Goal: Task Accomplishment & Management: Manage account settings

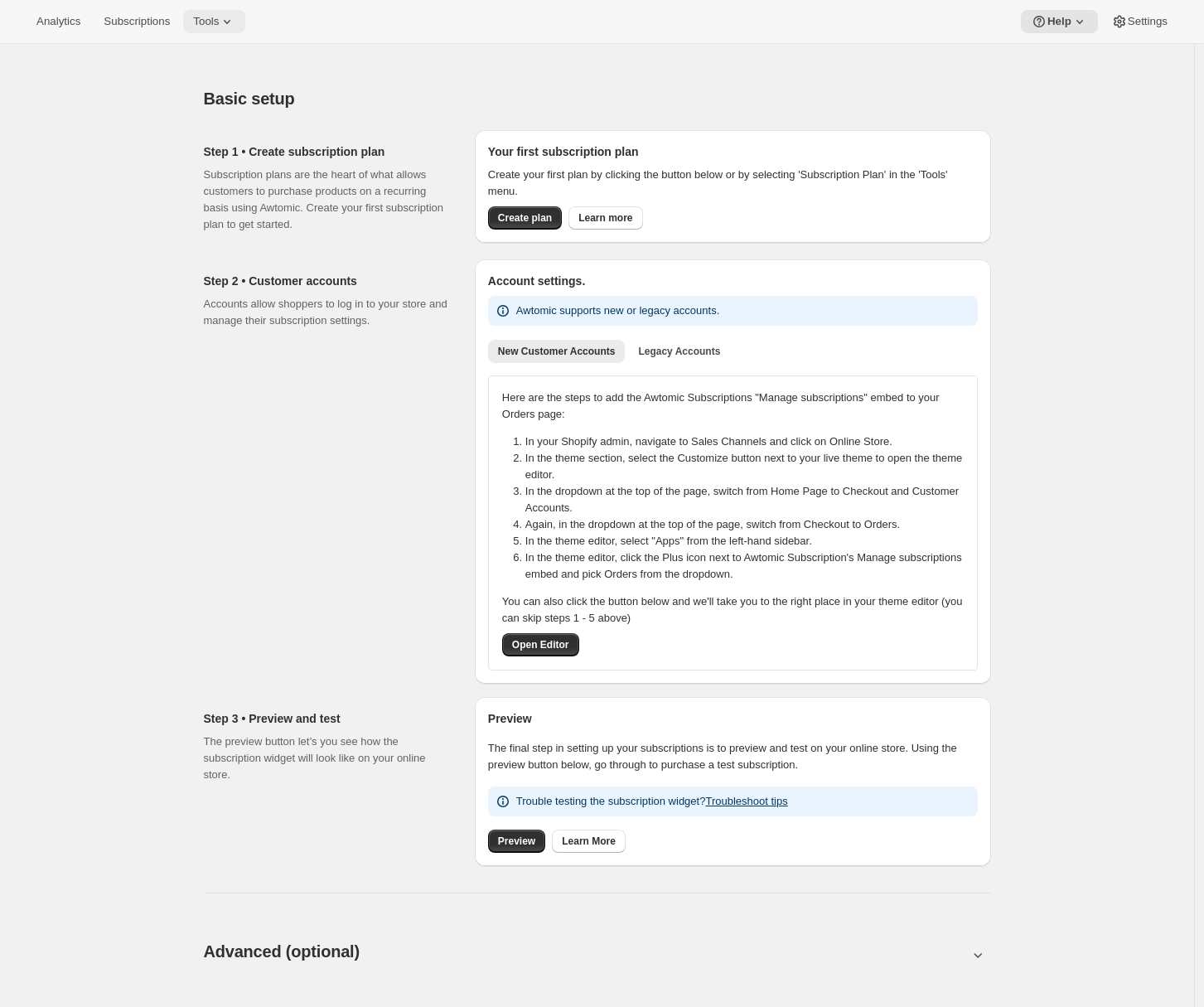
click at [230, 22] on icon at bounding box center [227, 22] width 7 height 4
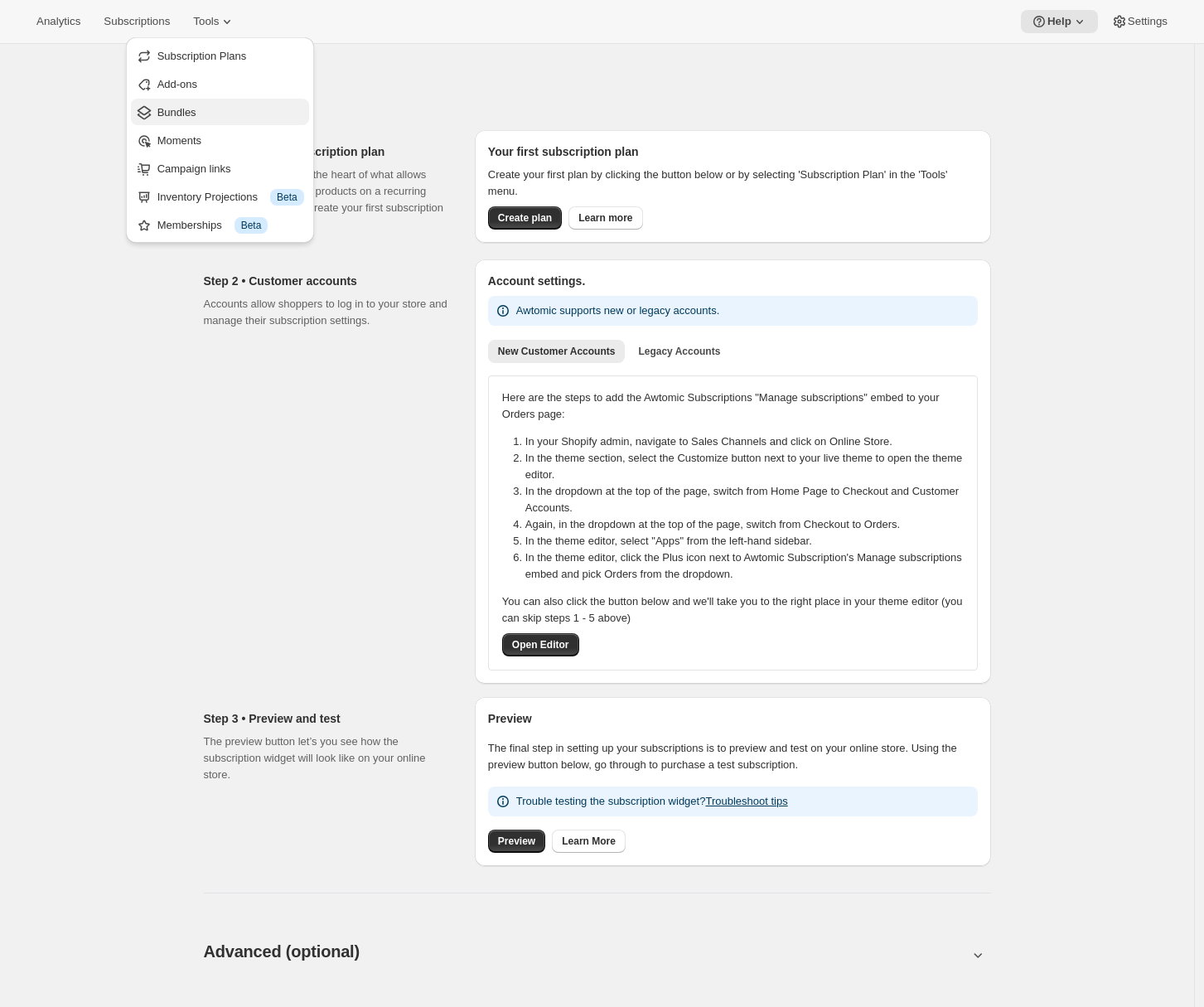
click at [183, 122] on button "Bundles" at bounding box center [220, 112] width 178 height 26
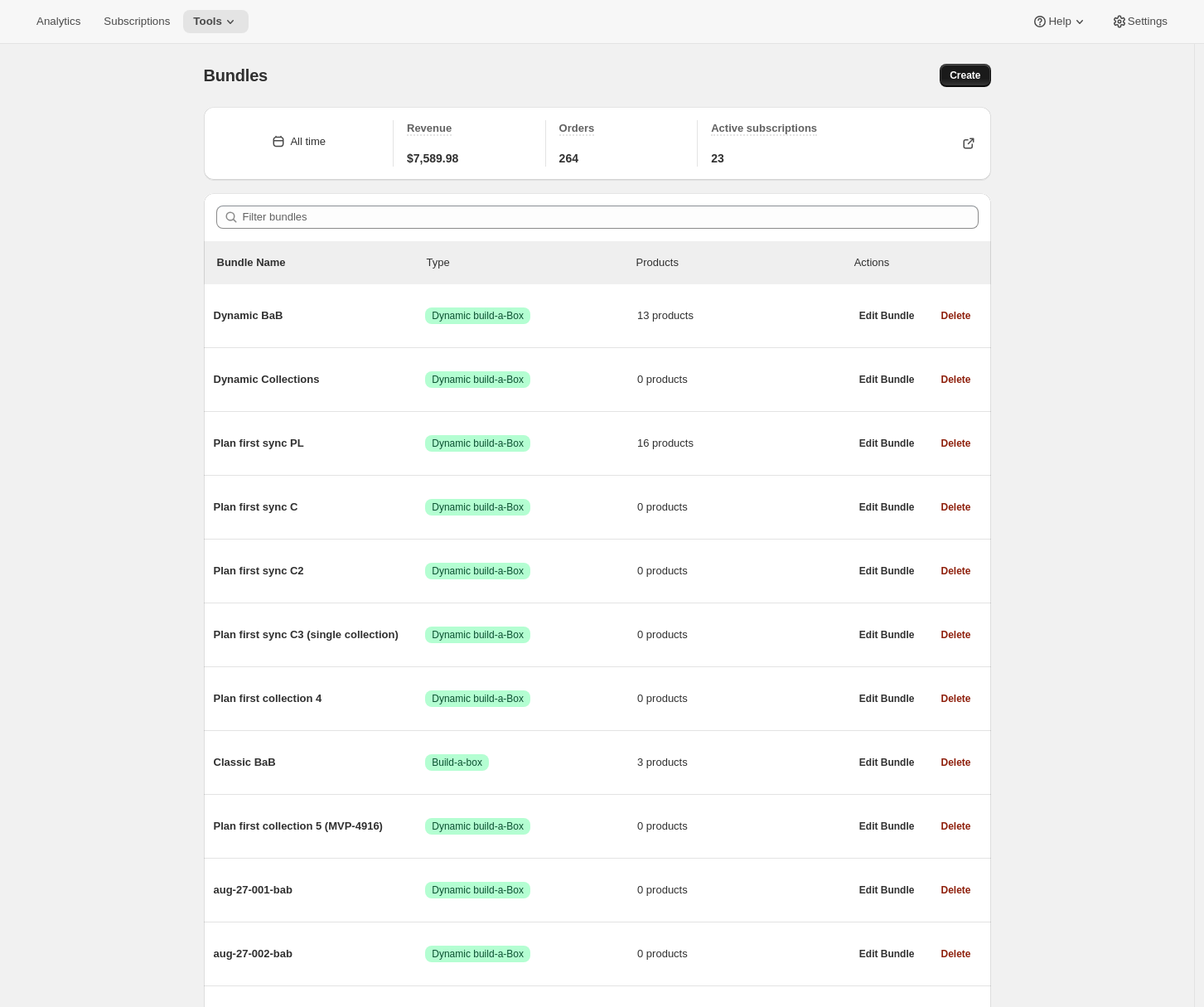
click at [976, 74] on span "Create" at bounding box center [965, 75] width 31 height 13
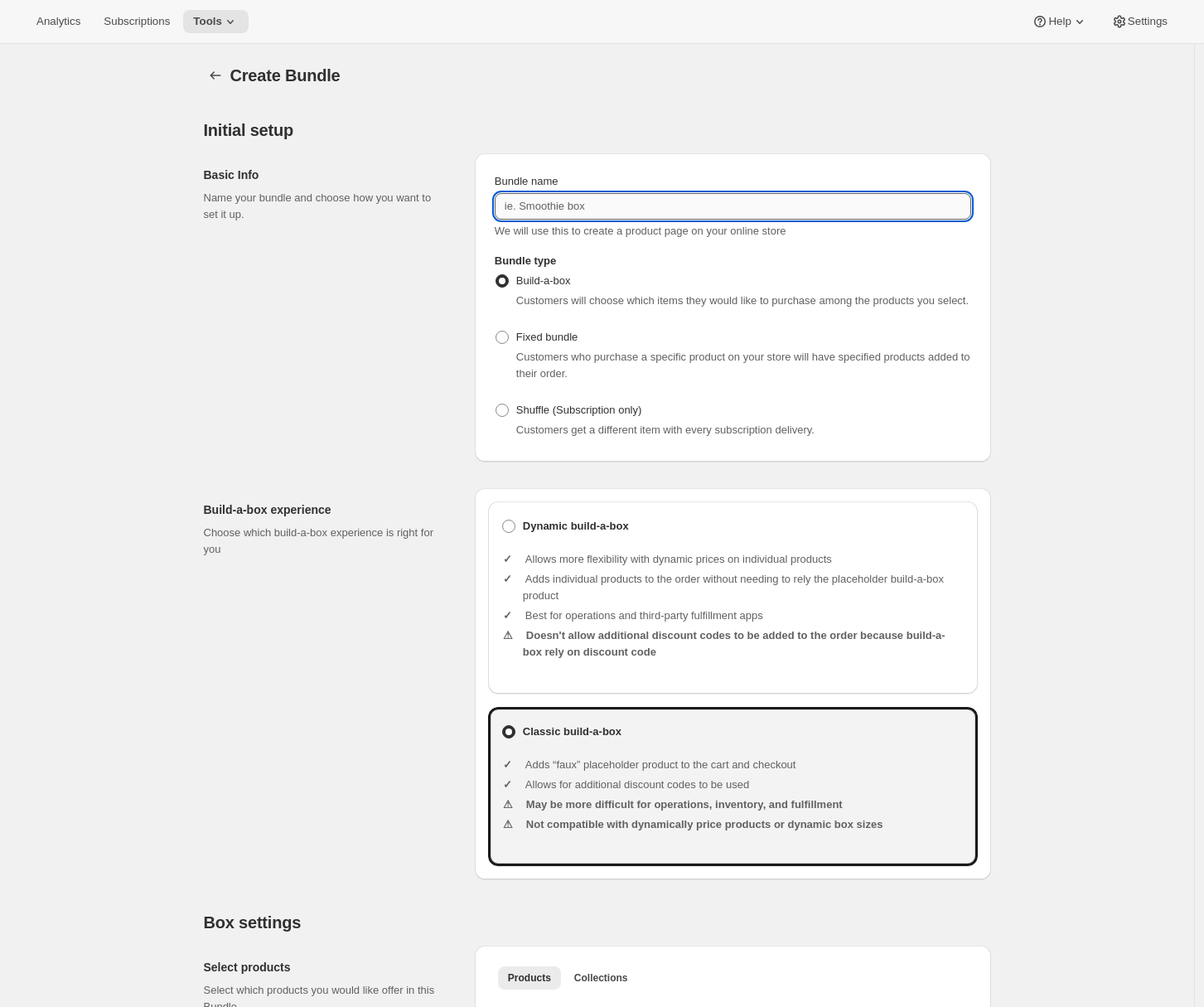
click at [536, 201] on input "Bundle name" at bounding box center [734, 207] width 477 height 26
drag, startPoint x: 551, startPoint y: 207, endPoint x: 624, endPoint y: 211, distance: 73.1
click at [625, 212] on input "Prepaid bundle" at bounding box center [734, 207] width 477 height 26
type input "Prepaid Classic BaB"
click at [279, 774] on div "Build-a-box experience Choose which build-a-box experience is right for you" at bounding box center [333, 683] width 258 height 391
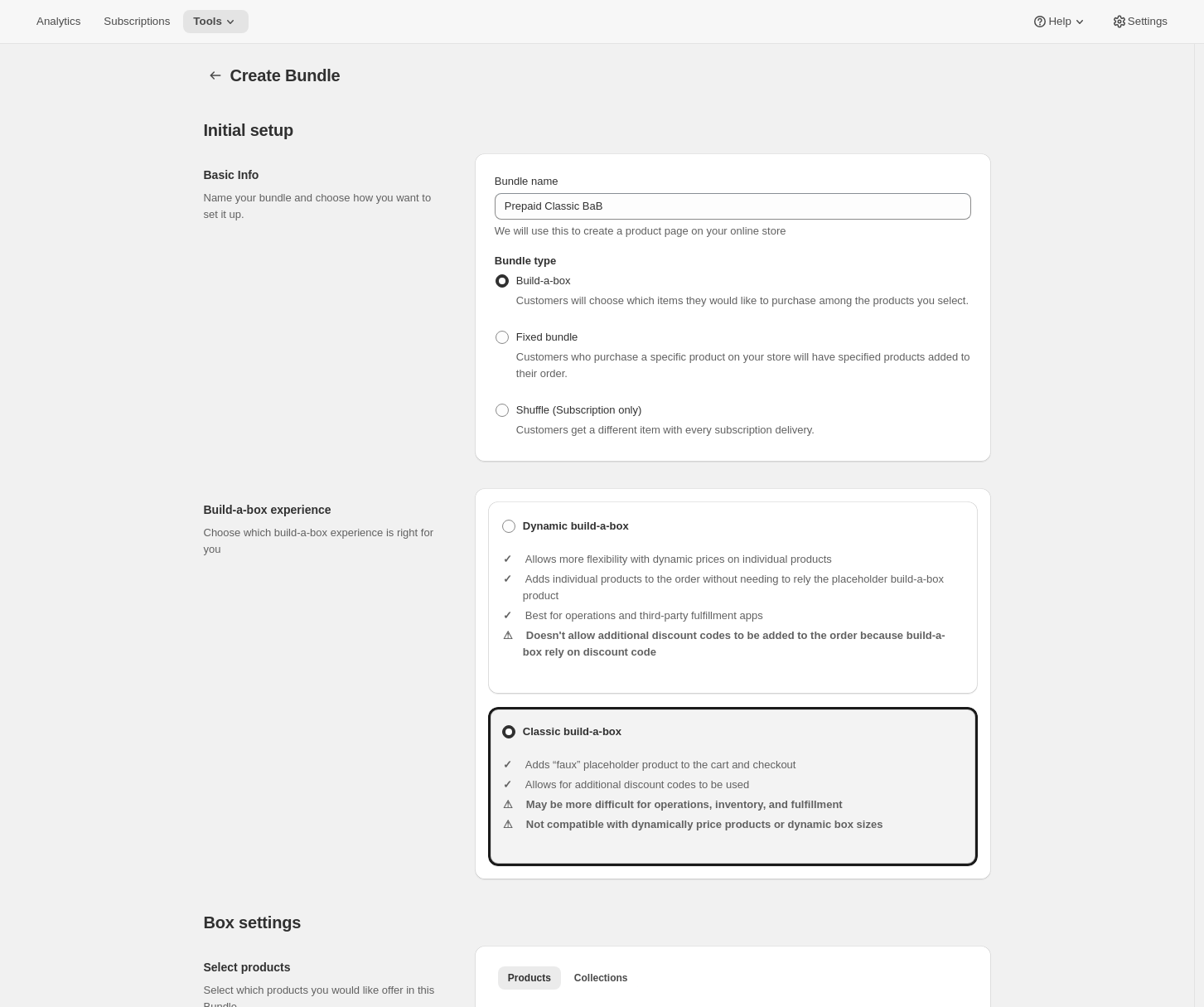
scroll to position [456, 0]
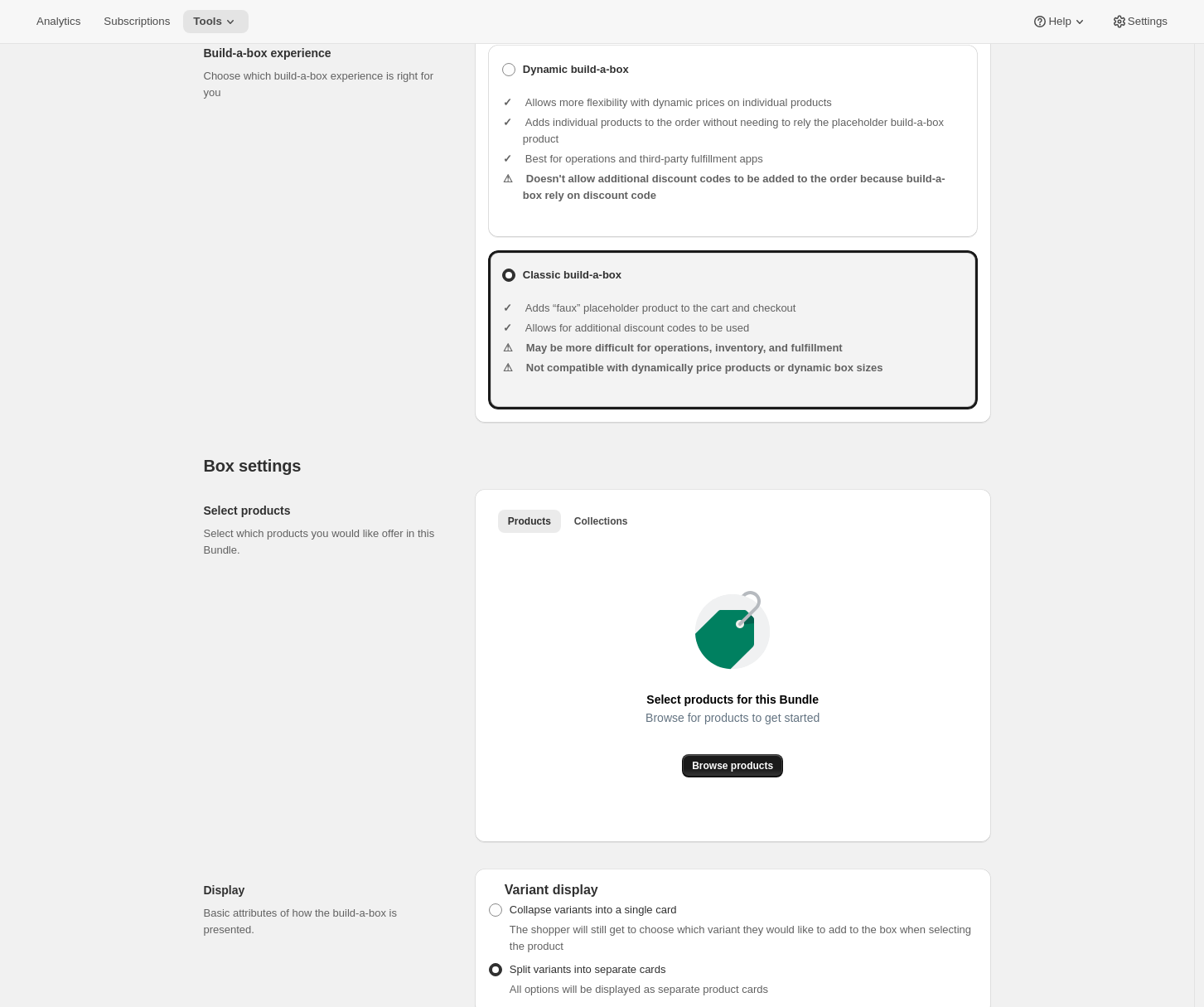
click at [737, 771] on button "Browse products" at bounding box center [733, 765] width 102 height 23
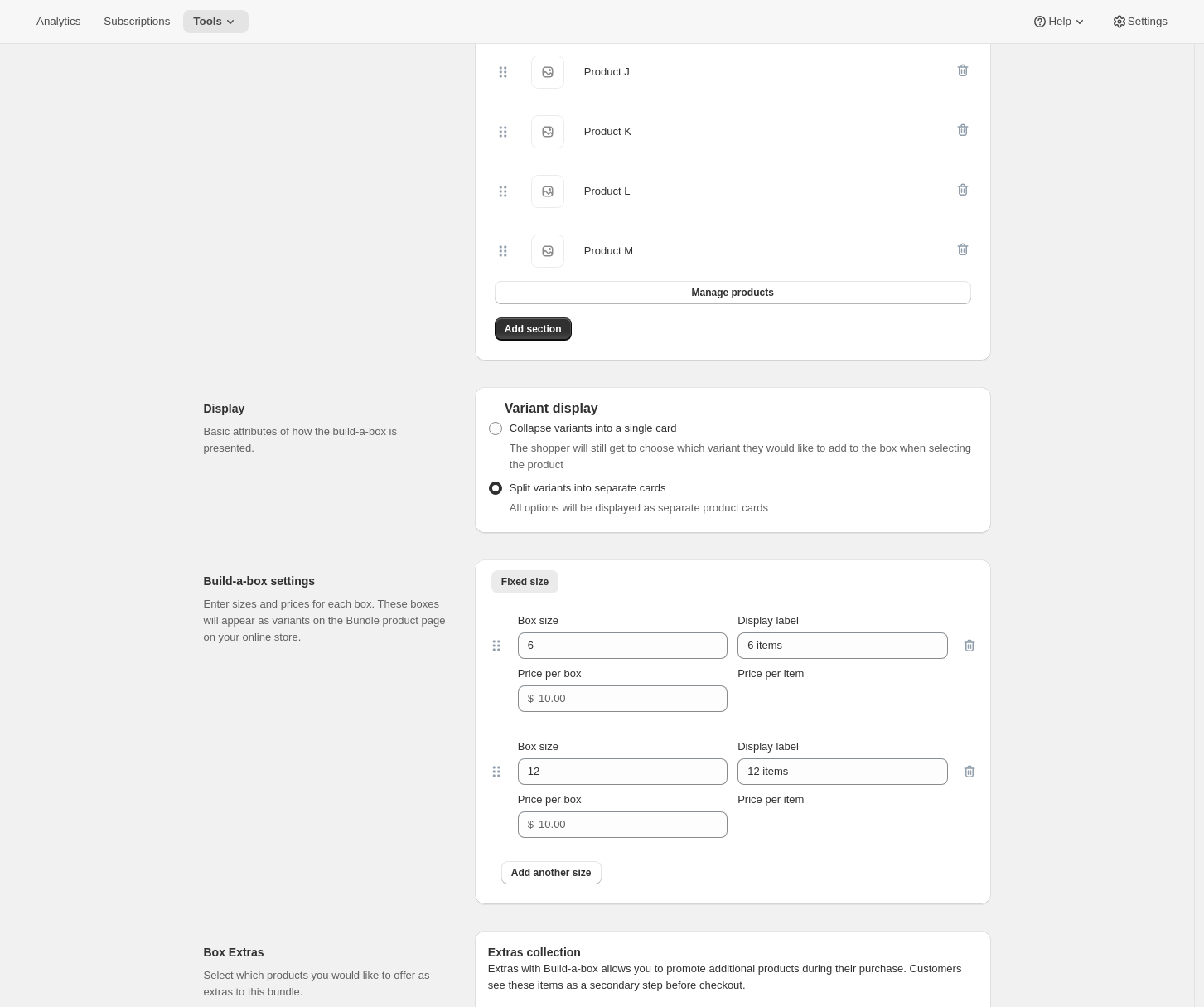
scroll to position [1702, 0]
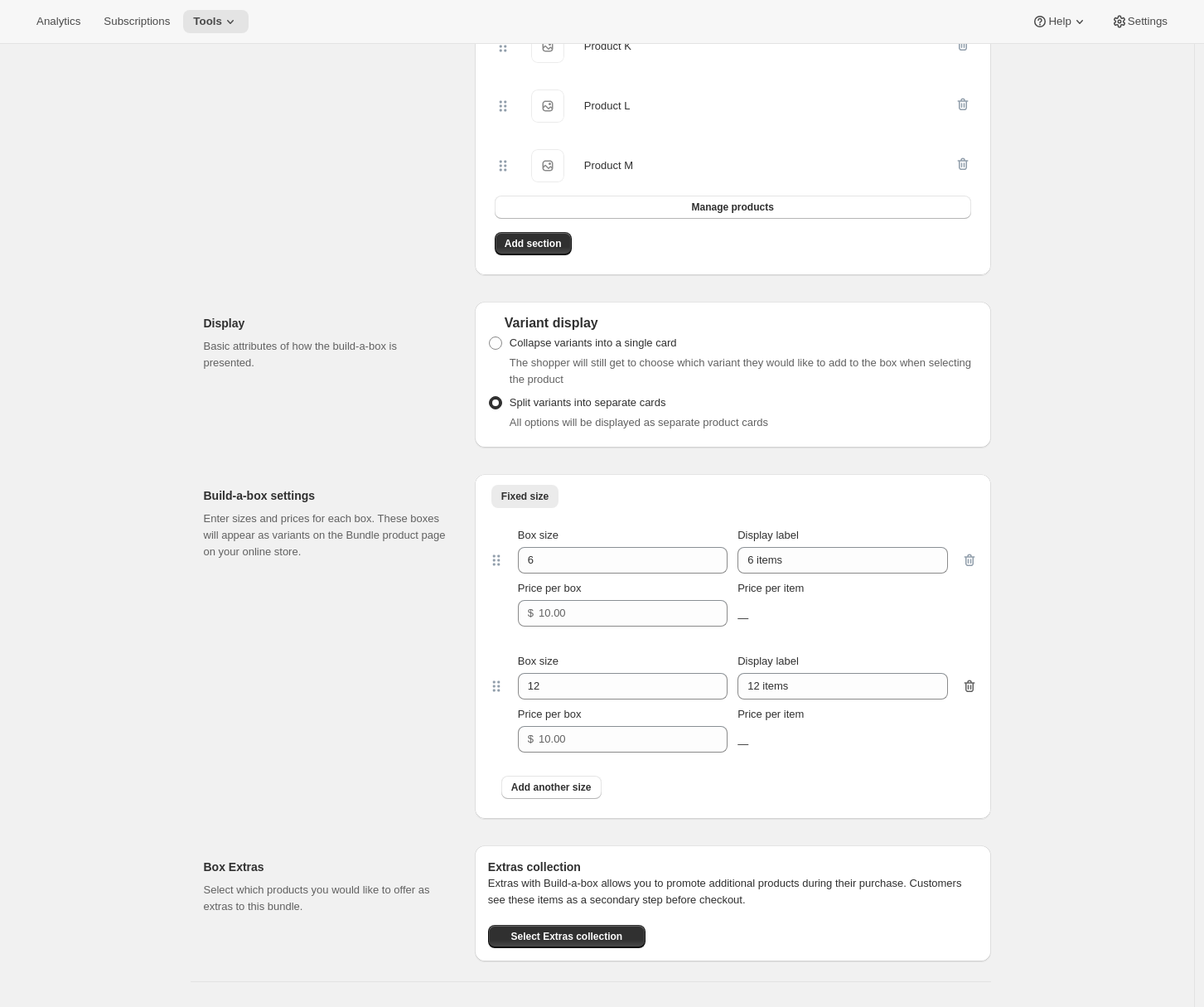
click at [972, 693] on icon "button" at bounding box center [969, 687] width 11 height 12
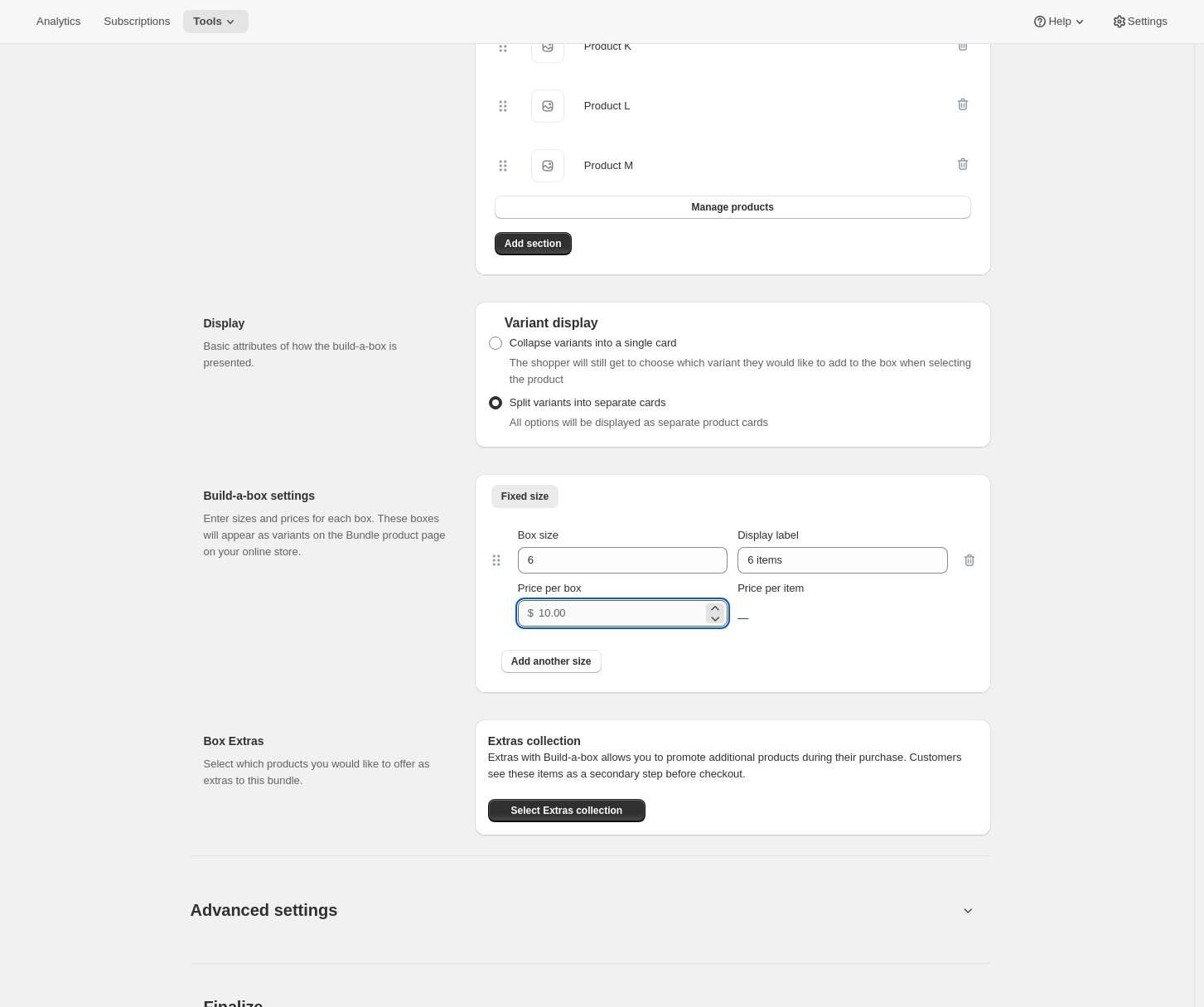
click at [643, 627] on input "Price per box" at bounding box center [621, 613] width 164 height 26
type input "10"
click at [539, 349] on span "Collapse variants into a single card" at bounding box center [593, 342] width 168 height 12
click at [490, 337] on input "Collapse variants into a single card" at bounding box center [489, 336] width 1 height 1
radio input "true"
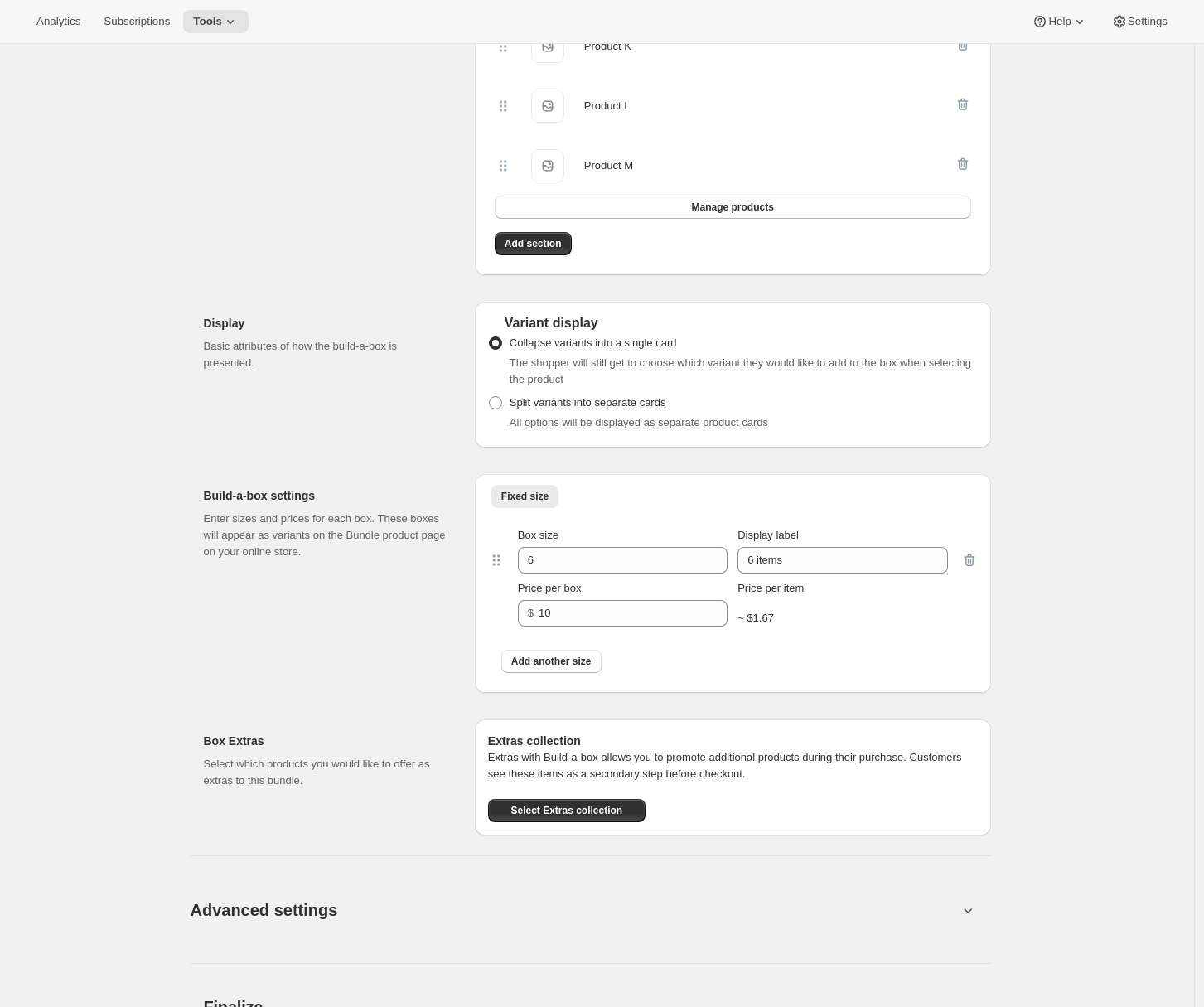
scroll to position [2105, 0]
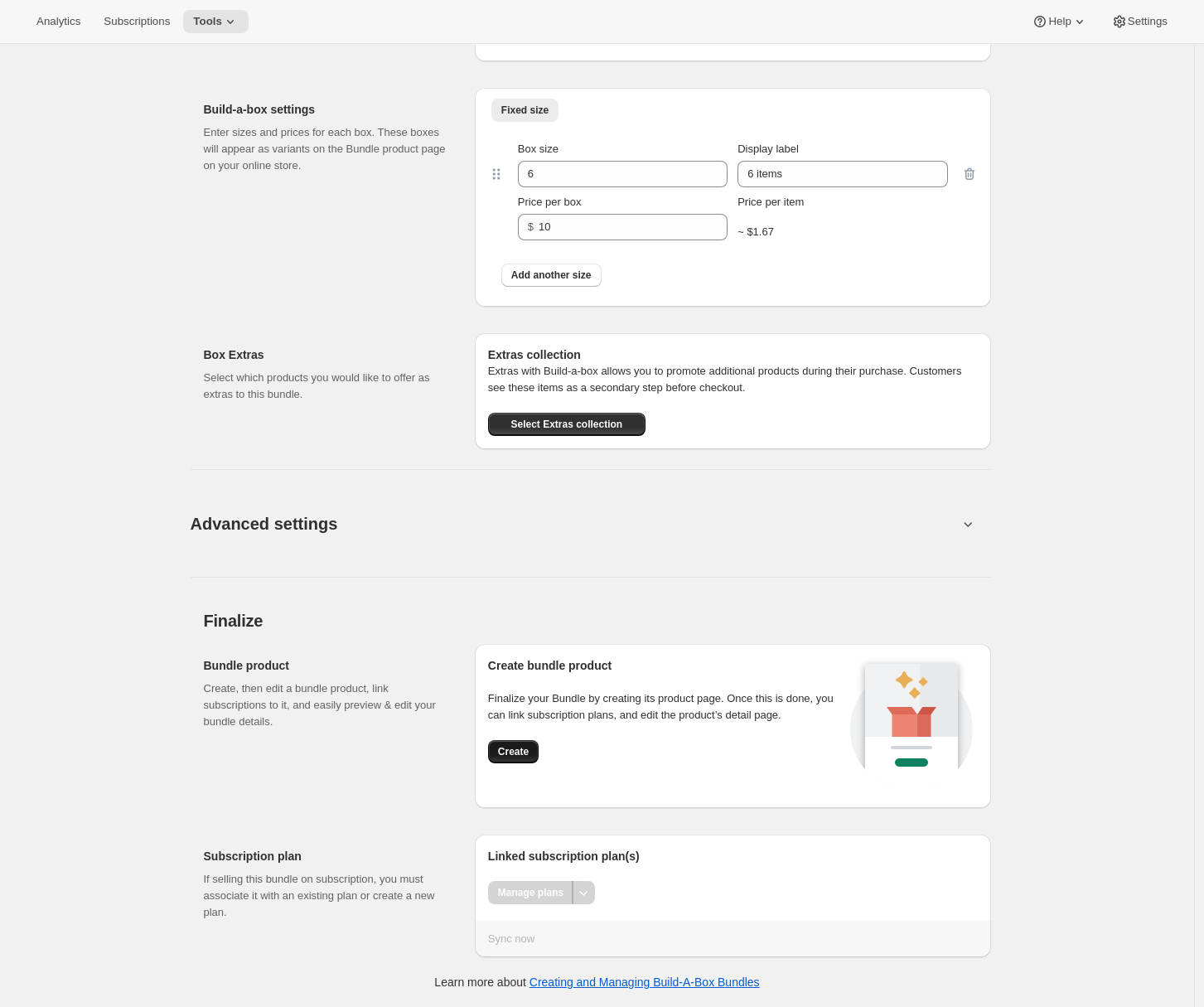
click at [521, 740] on button "Create" at bounding box center [513, 751] width 50 height 23
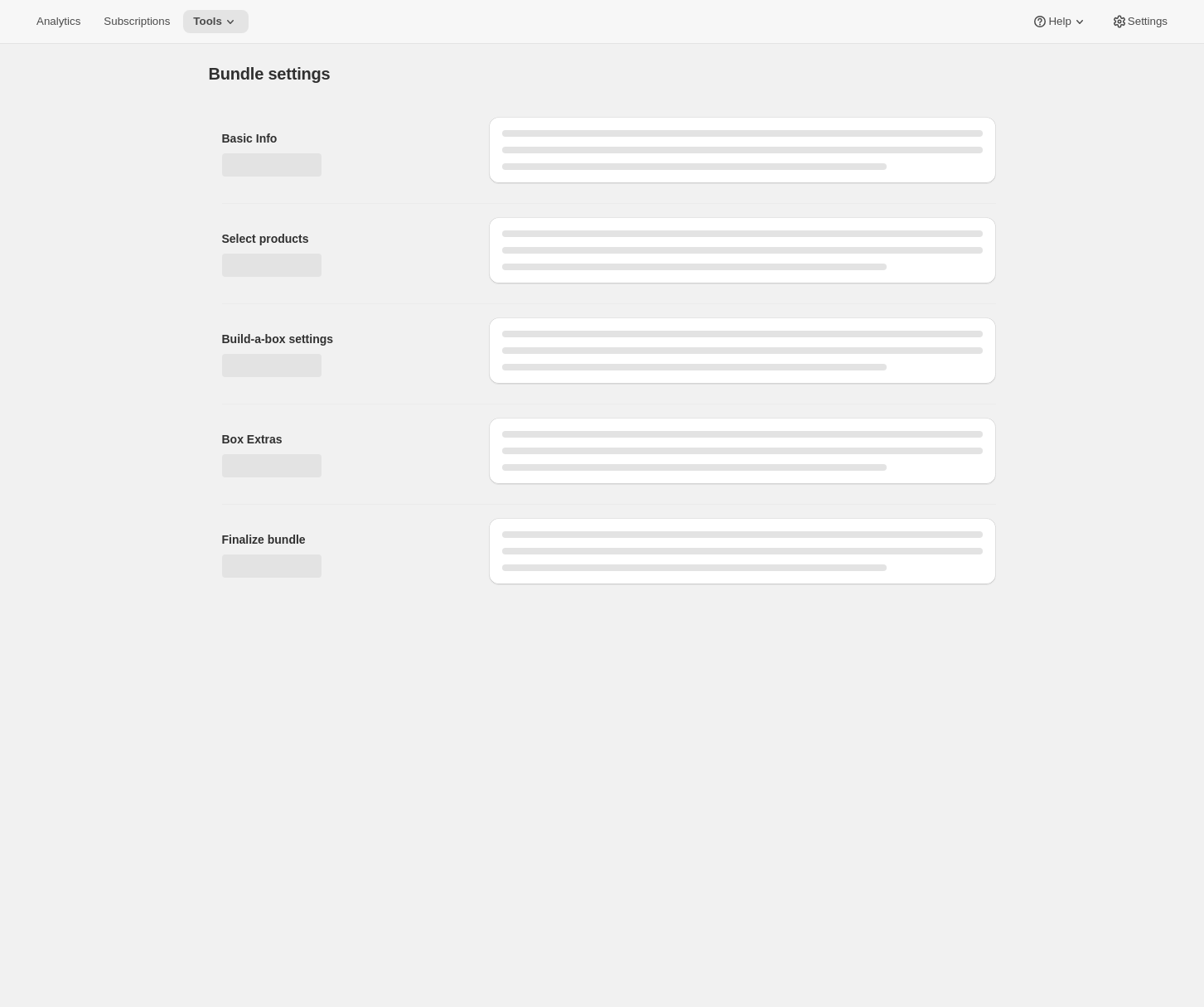
scroll to position [0, 0]
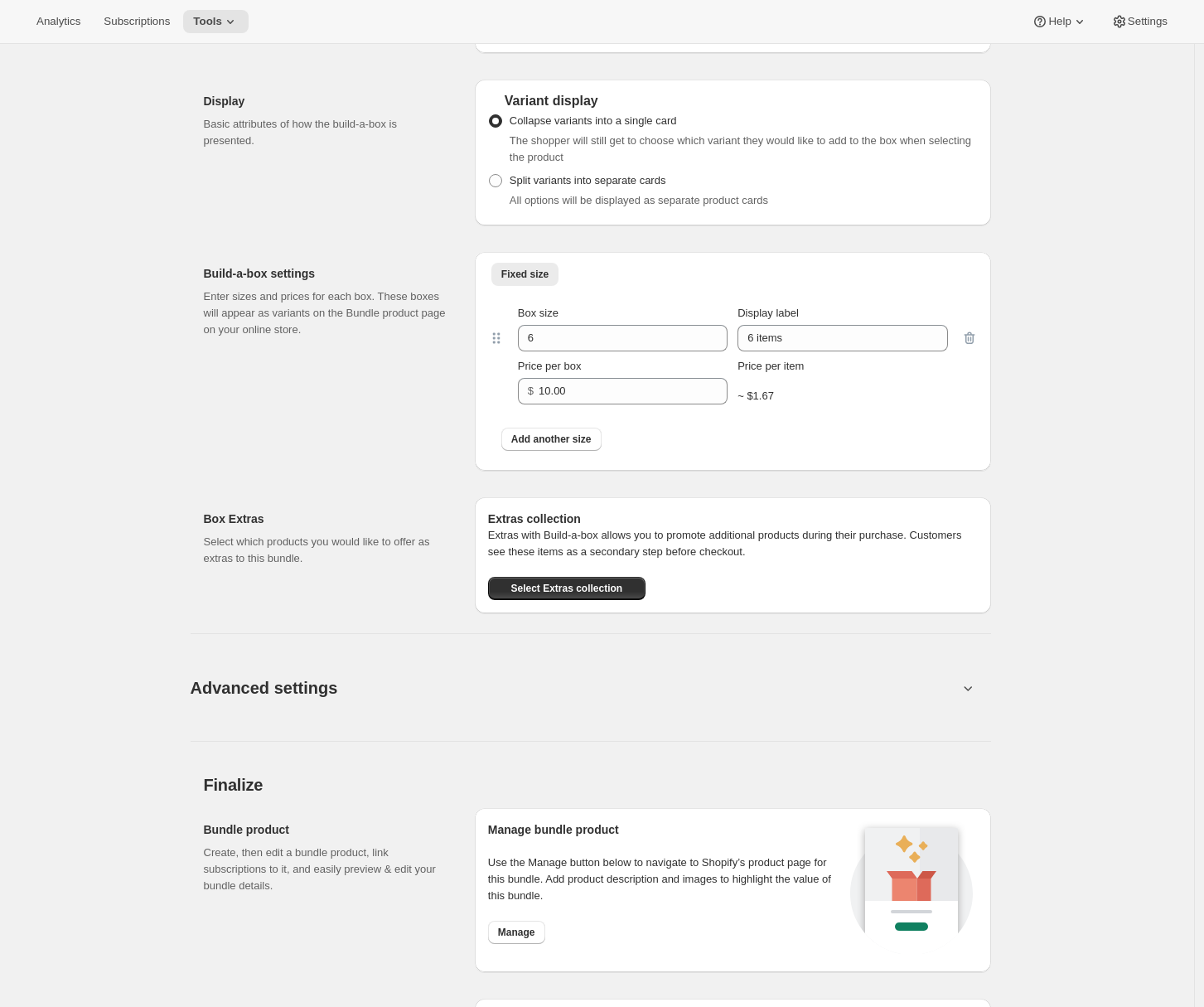
scroll to position [1618, 0]
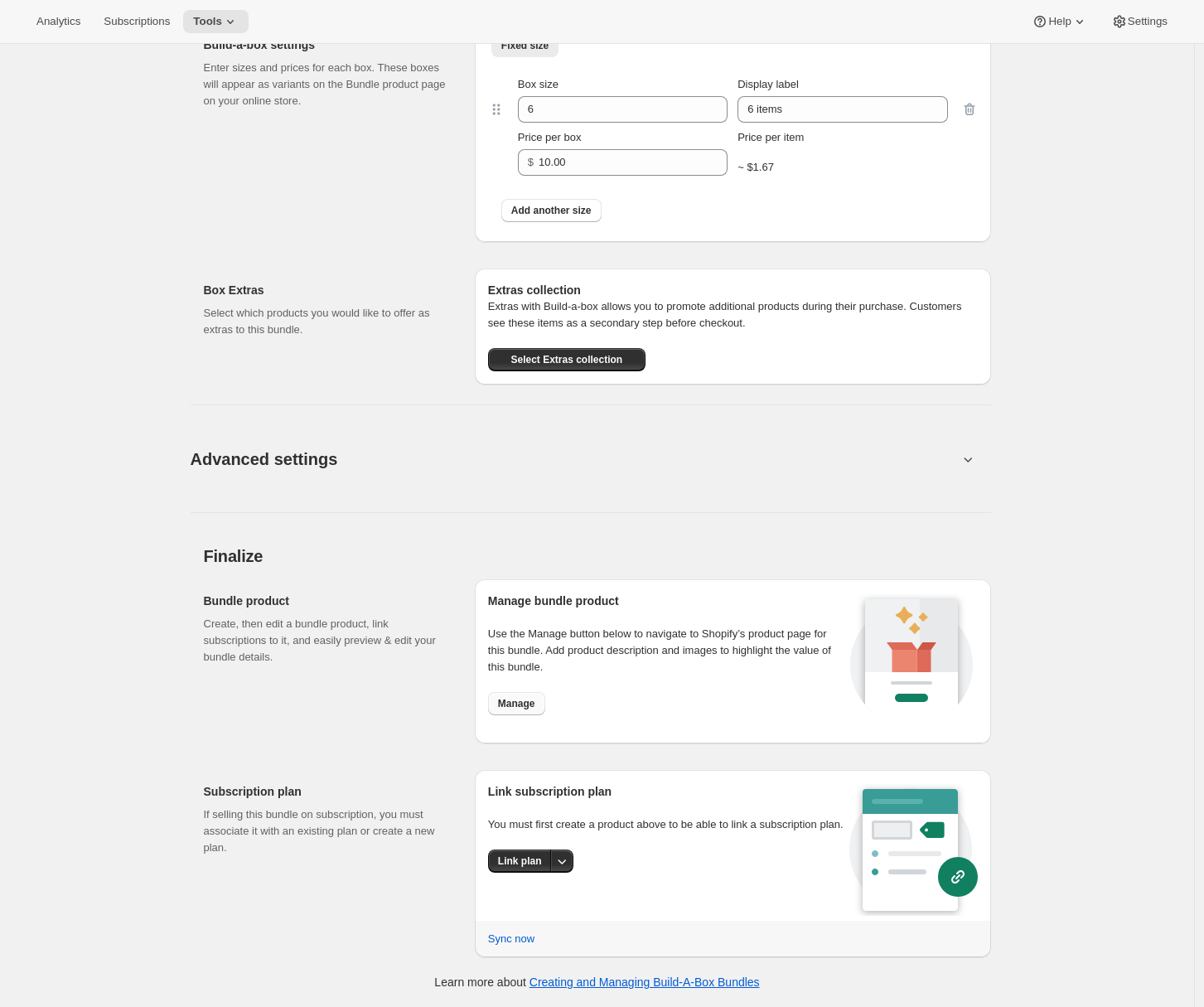
click at [522, 706] on span "Manage" at bounding box center [516, 703] width 37 height 13
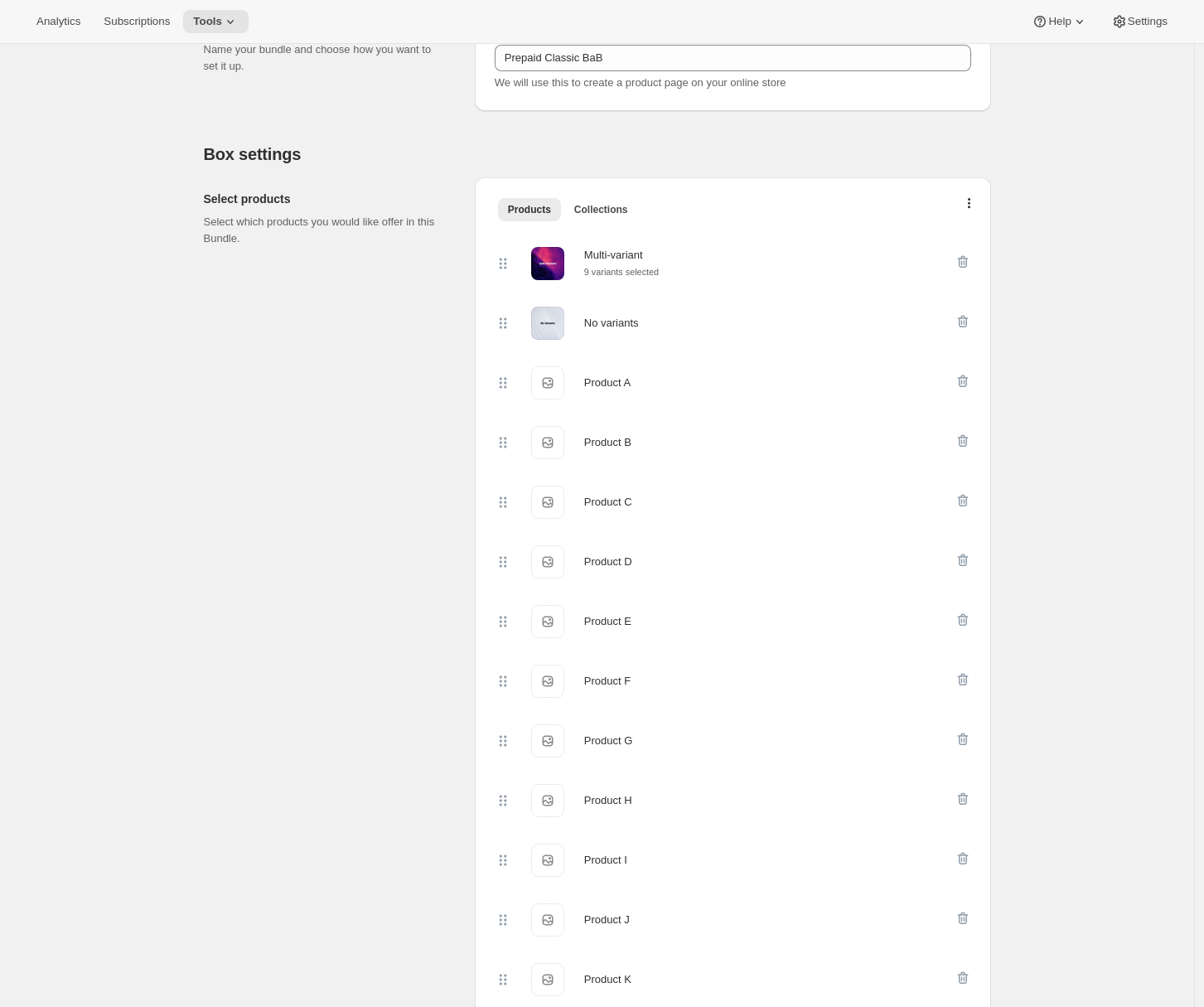
scroll to position [0, 0]
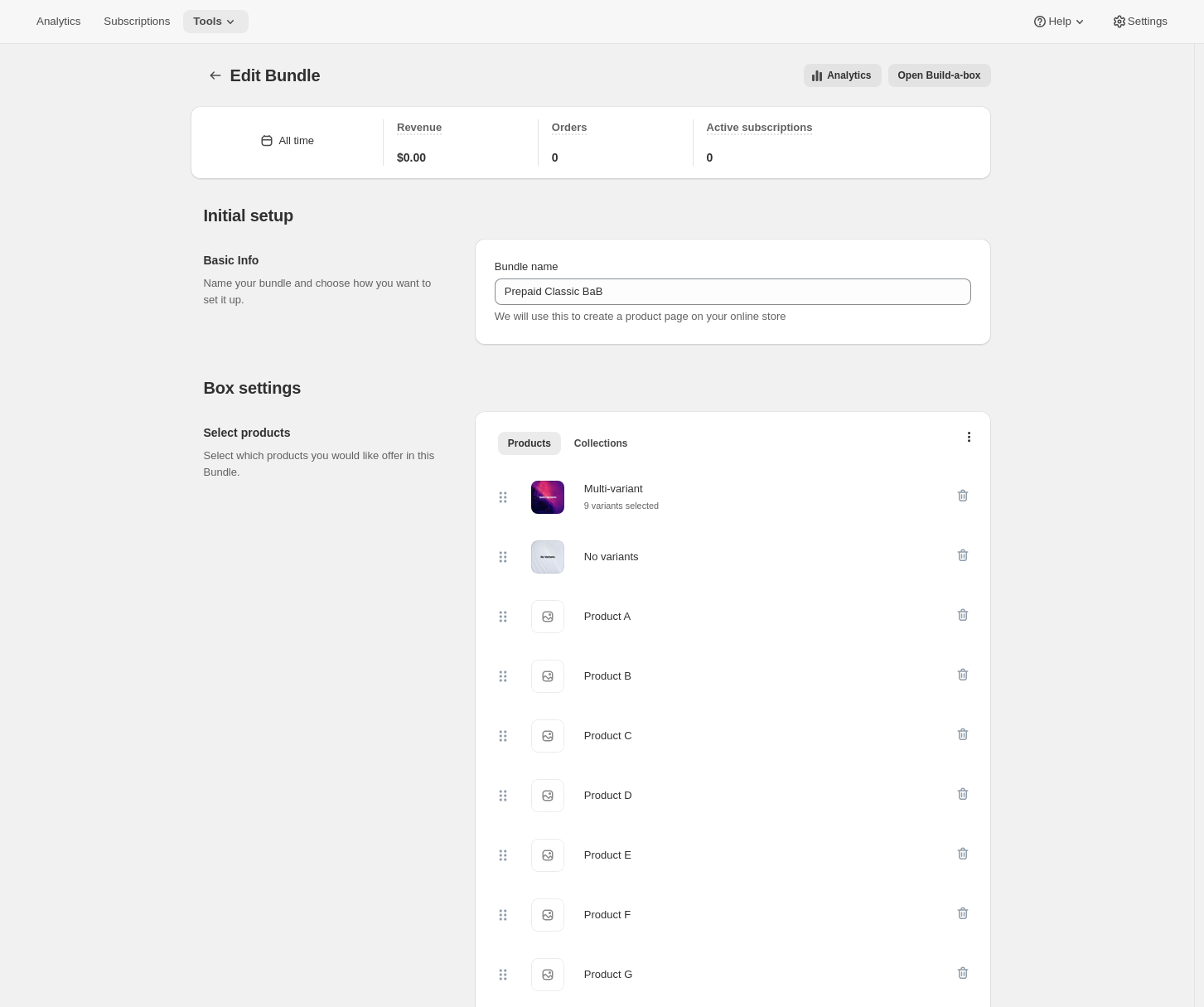
click at [222, 28] on button "Tools" at bounding box center [215, 21] width 65 height 23
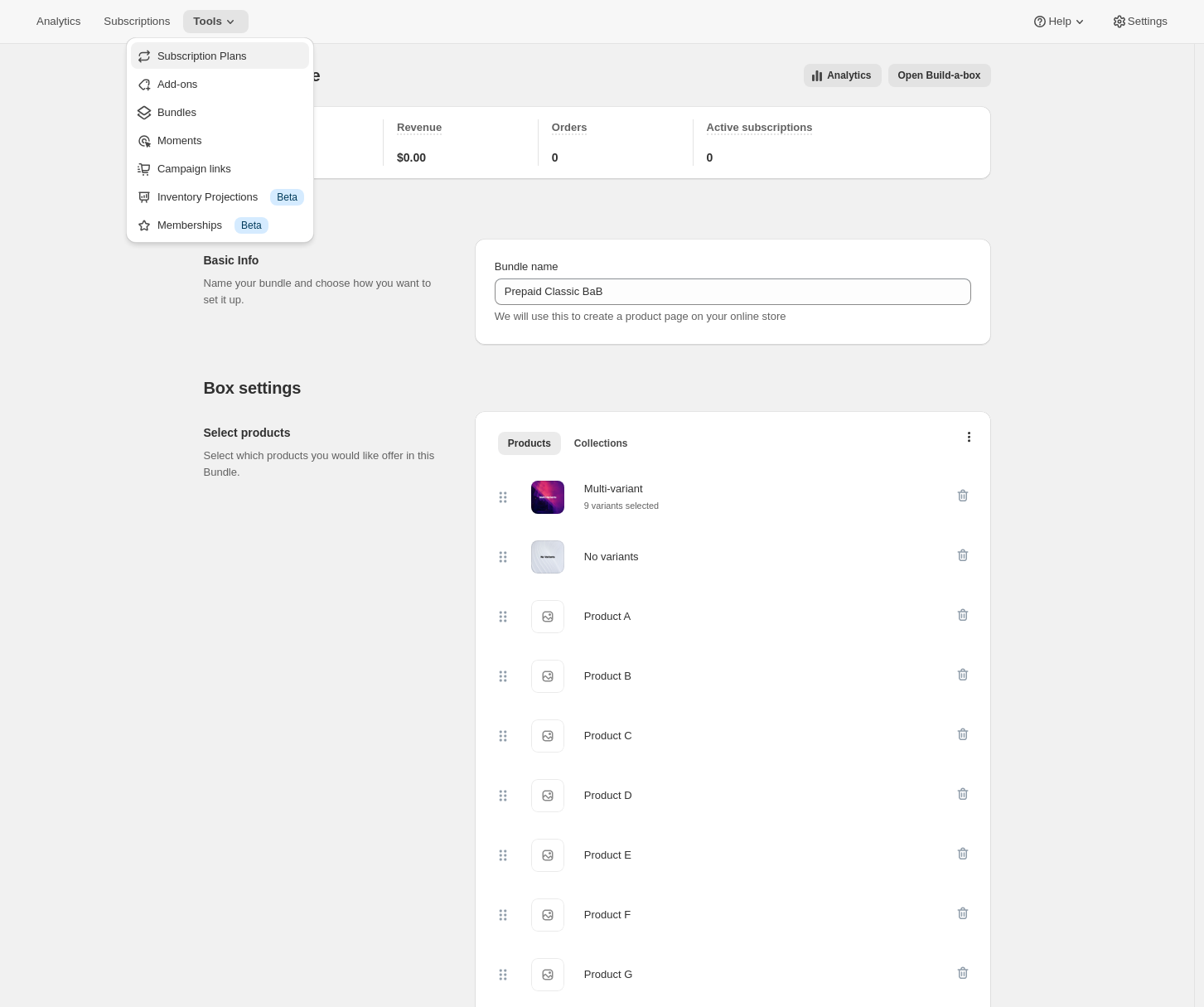
click at [184, 56] on span "Subscription Plans" at bounding box center [201, 56] width 89 height 12
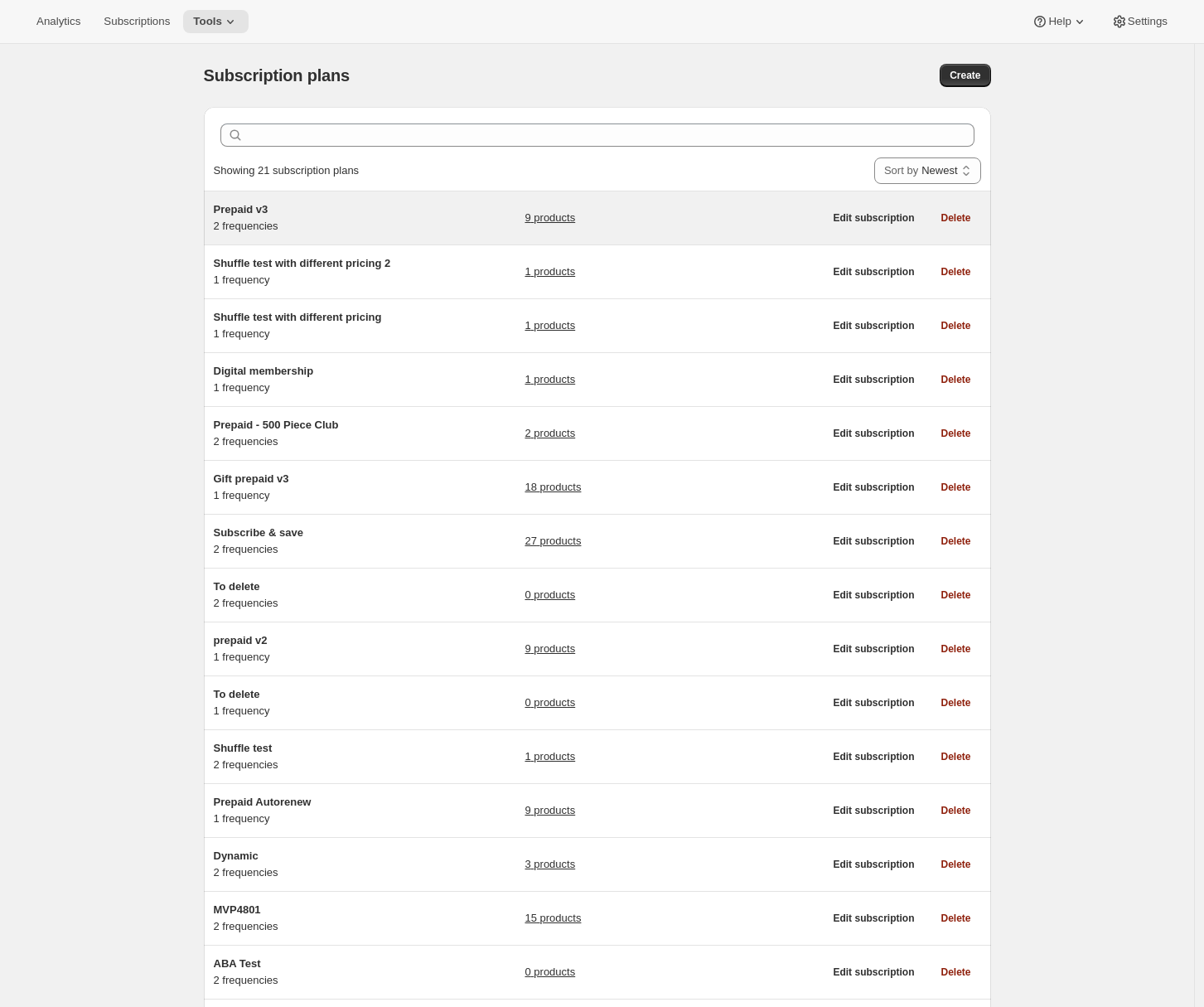
click at [421, 205] on h5 "Prepaid v3" at bounding box center [317, 209] width 207 height 17
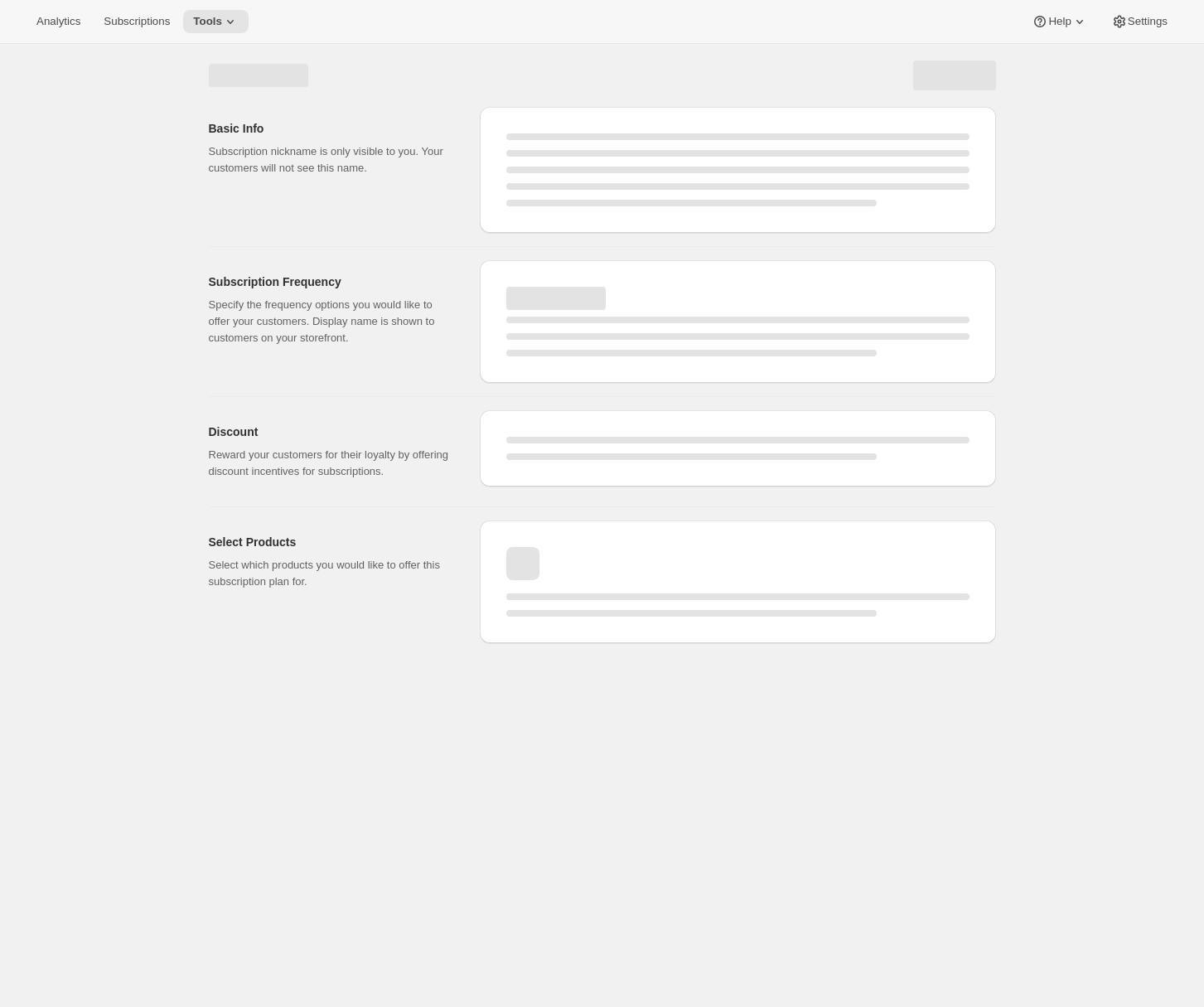
select select "WEEK"
select select "MONTH"
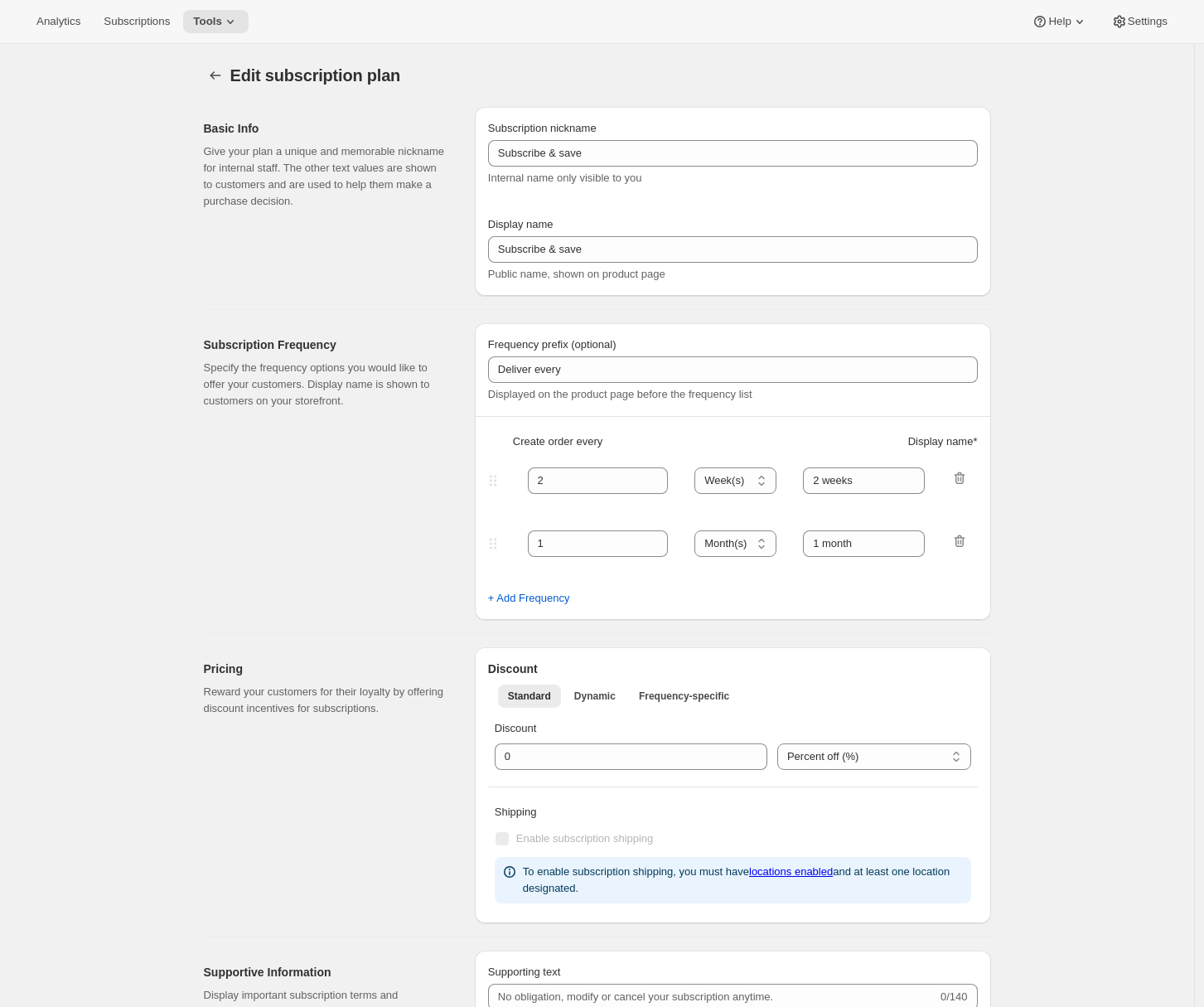
type input "Prepaid v3"
select select "ENABLED"
select select "MONTH"
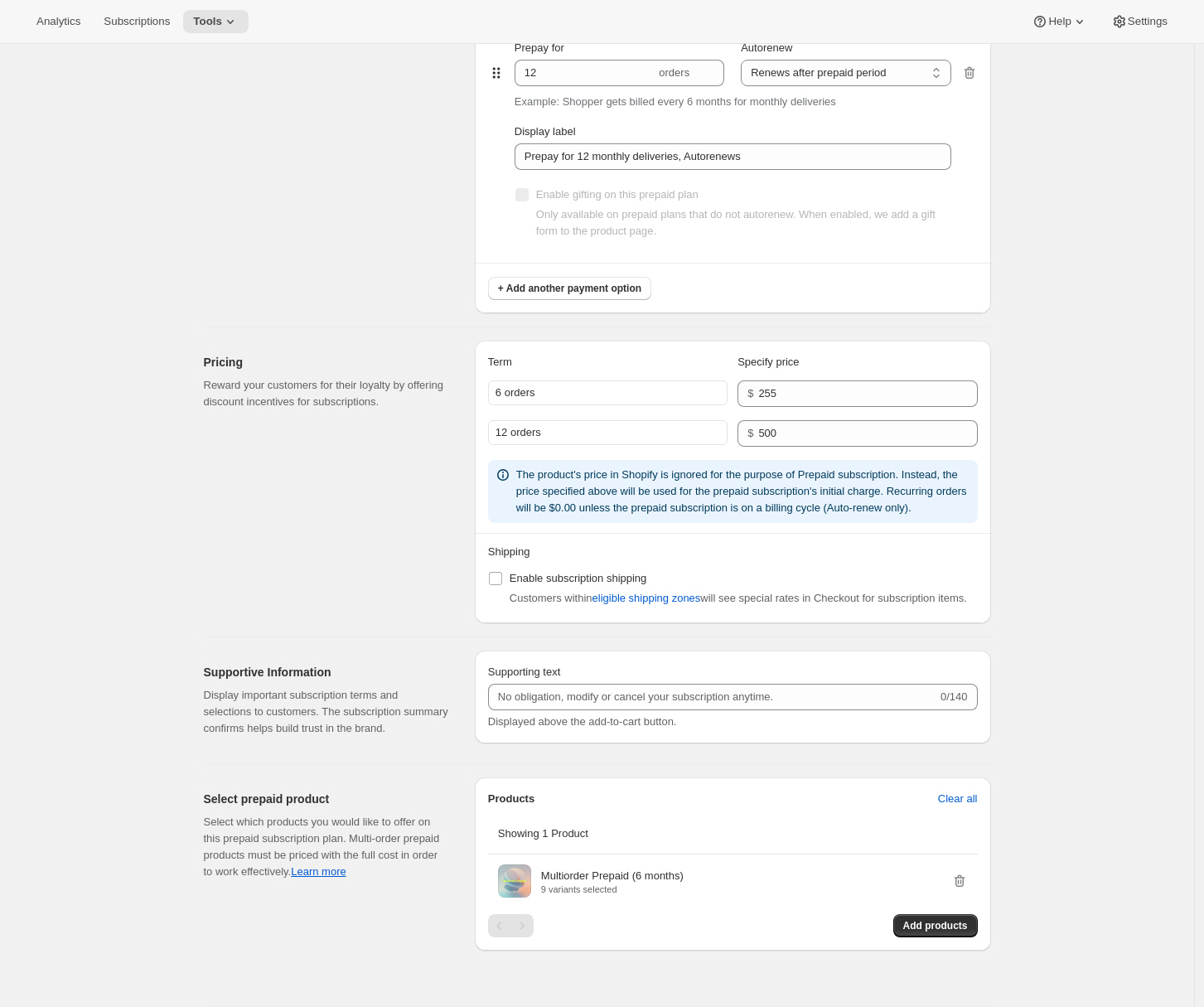
scroll to position [1186, 0]
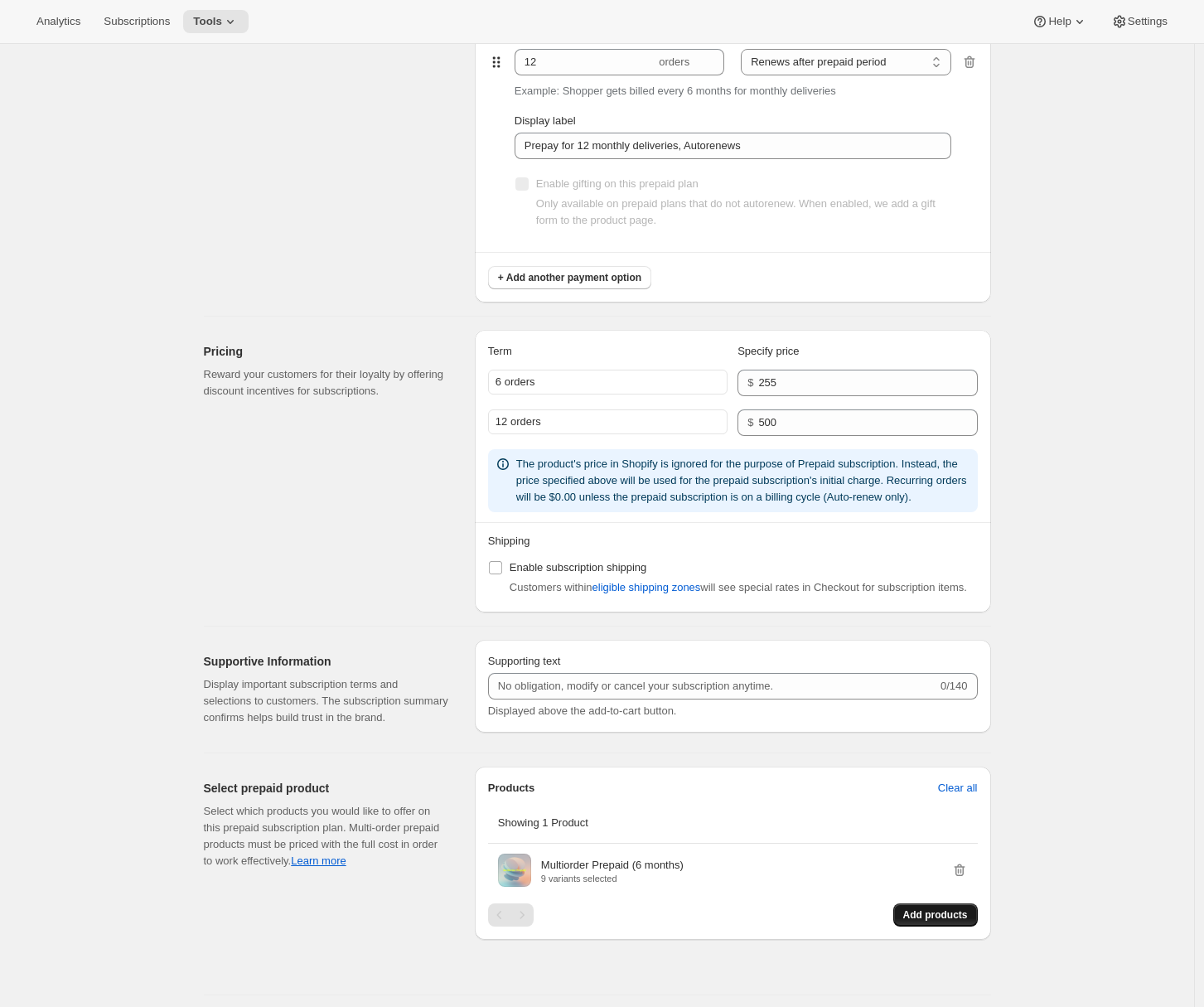
click at [931, 921] on span "Add products" at bounding box center [935, 914] width 64 height 13
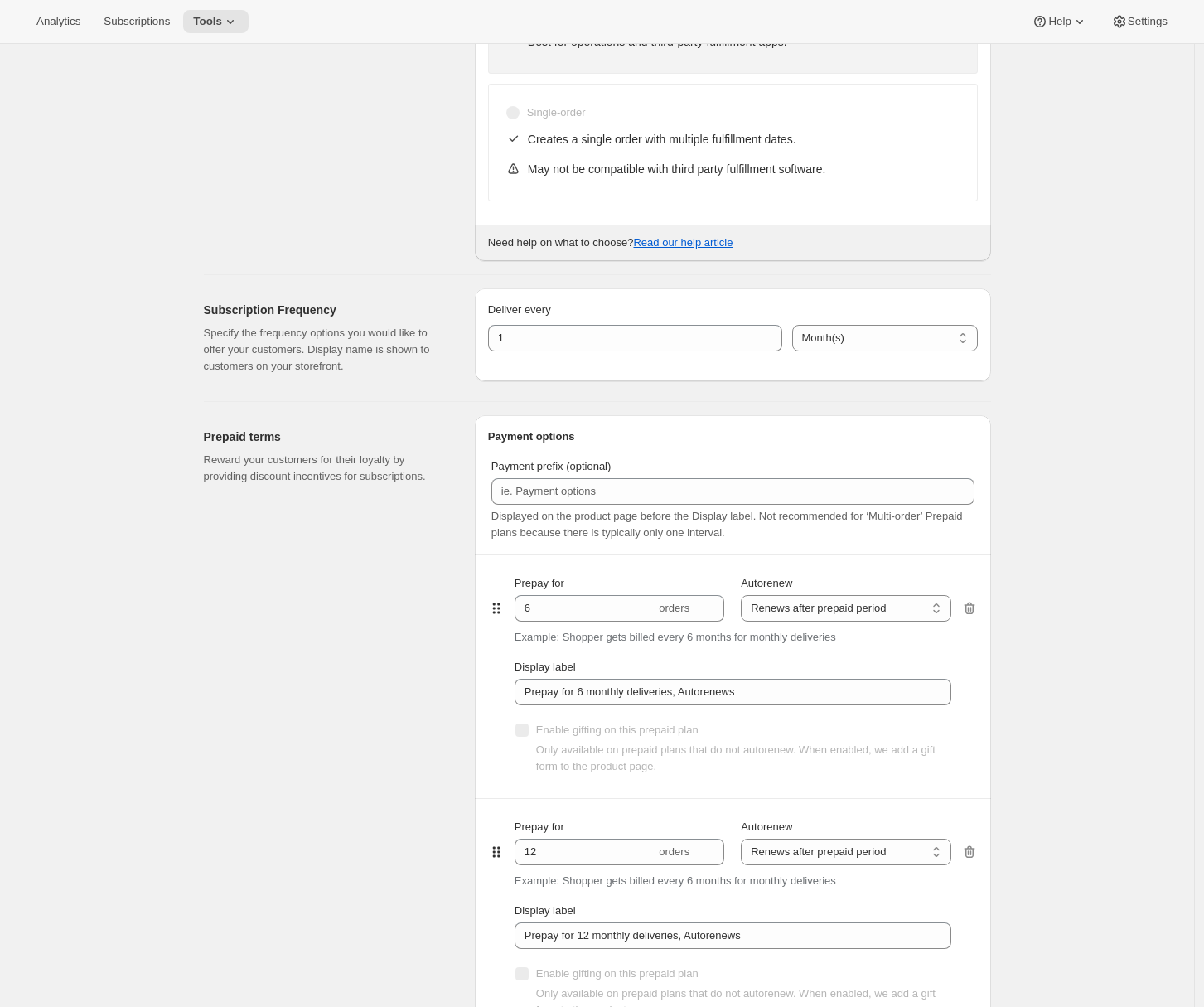
scroll to position [0, 0]
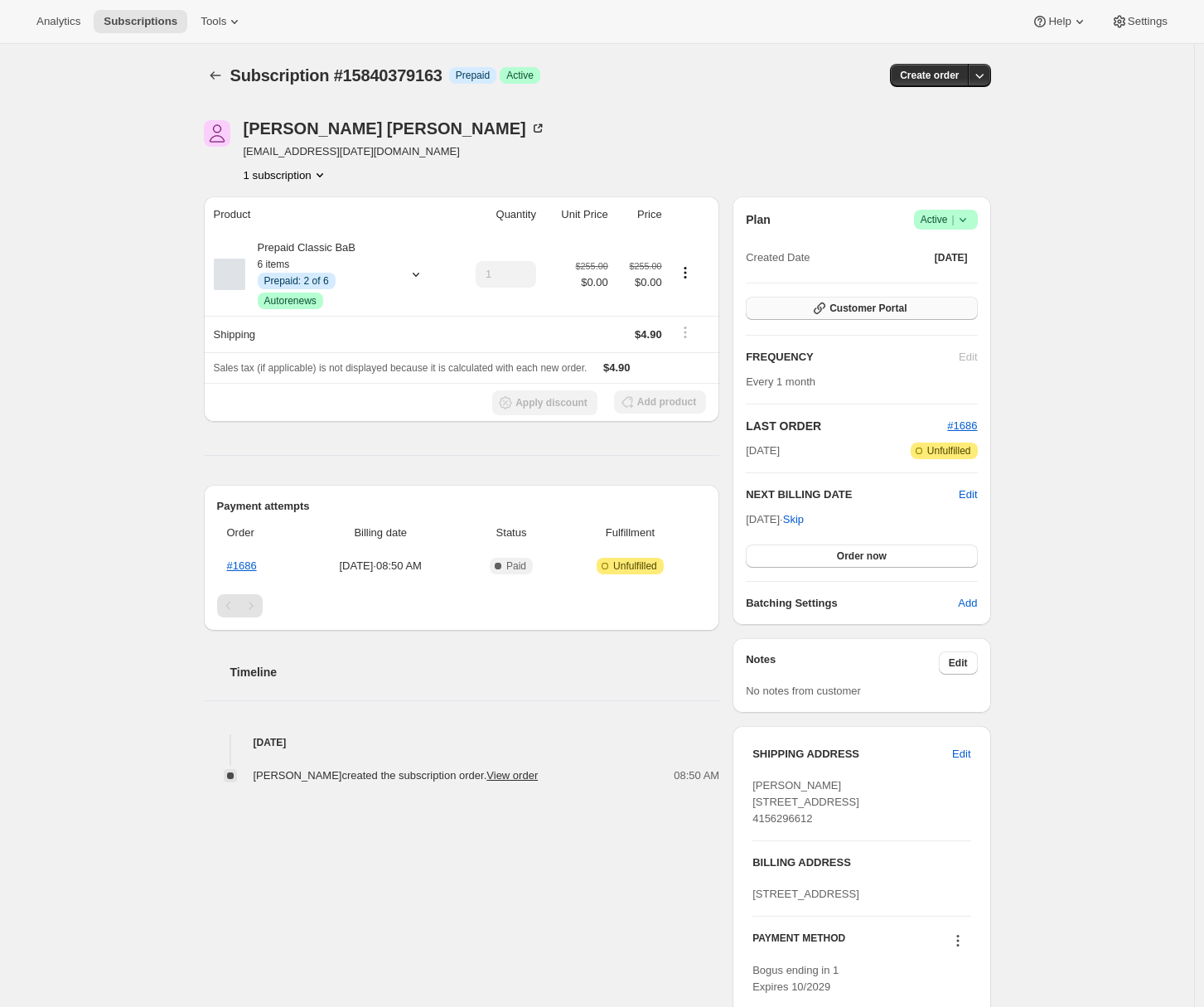
click at [856, 302] on span "Customer Portal" at bounding box center [868, 308] width 77 height 13
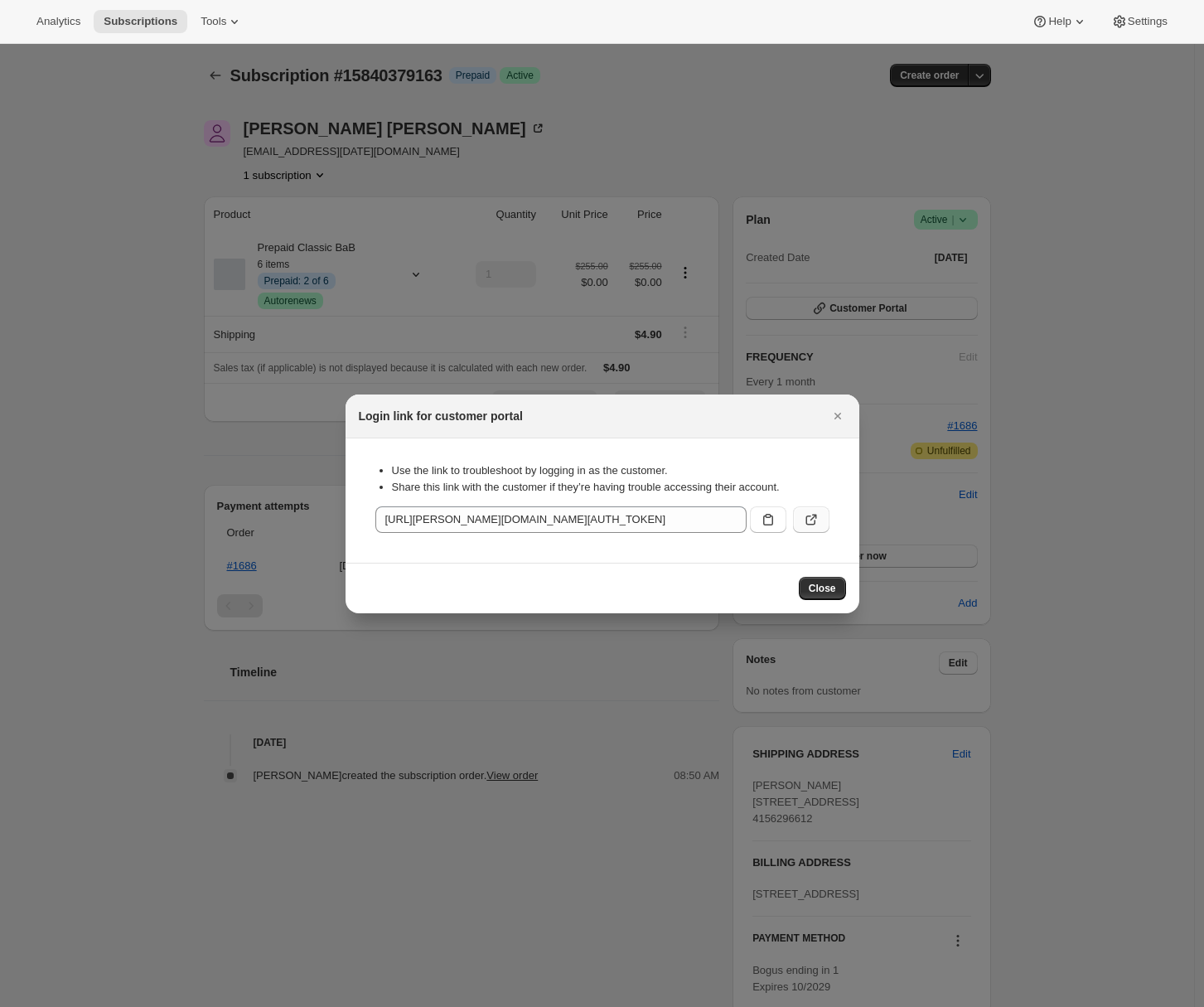
click at [810, 524] on icon ":rc2:" at bounding box center [811, 519] width 17 height 17
